Goal: Information Seeking & Learning: Check status

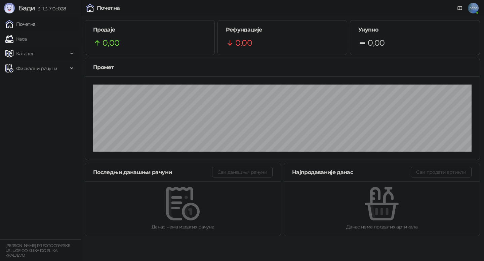
click at [38, 57] on span "Каталог" at bounding box center [36, 53] width 62 height 13
click at [37, 54] on span "Каталог" at bounding box center [36, 53] width 62 height 13
click at [34, 99] on link "Артикли" at bounding box center [23, 97] width 31 height 13
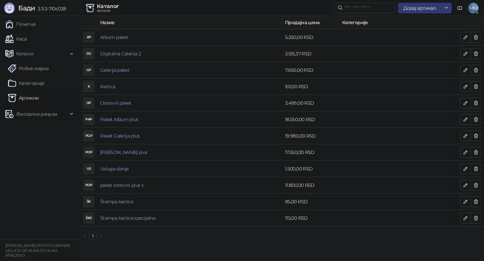
click at [36, 117] on span "Фискални рачуни" at bounding box center [36, 113] width 41 height 13
click at [35, 131] on link "Издати рачуни" at bounding box center [30, 128] width 45 height 13
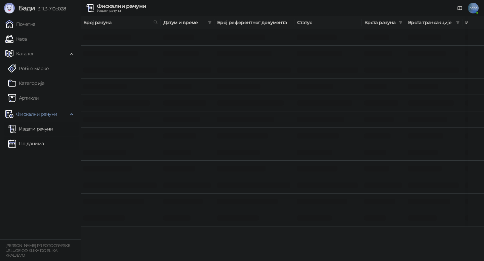
click at [35, 147] on link "По данима" at bounding box center [26, 143] width 36 height 13
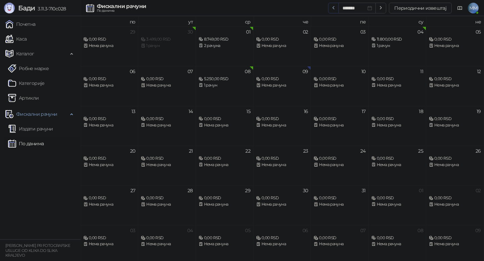
click at [335, 8] on icon "button" at bounding box center [333, 7] width 5 height 5
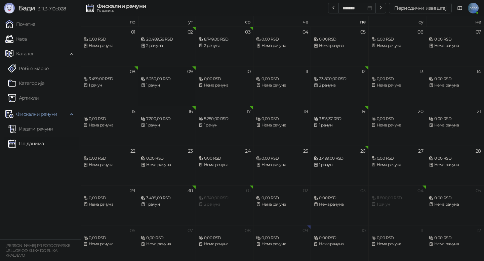
click at [164, 82] on div "5.250,00 RSD" at bounding box center [167, 79] width 52 height 6
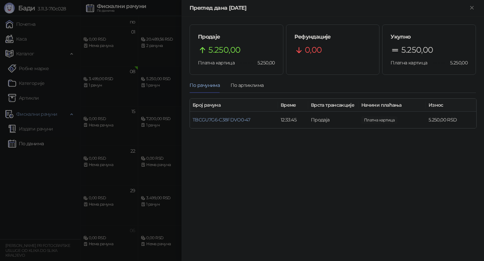
click at [164, 82] on div at bounding box center [242, 130] width 484 height 261
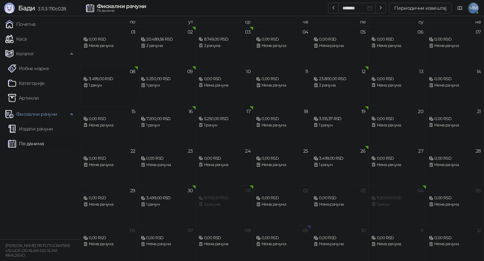
click at [124, 88] on div "1 рачун" at bounding box center [109, 85] width 52 height 6
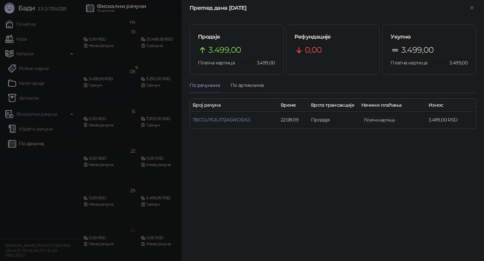
click at [124, 88] on div at bounding box center [242, 130] width 484 height 261
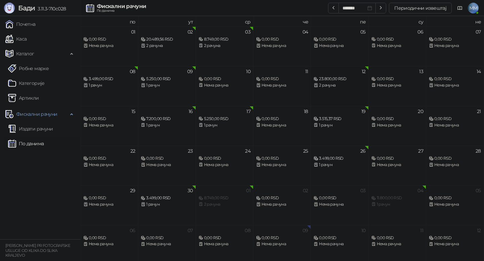
click at [334, 87] on div "2 рачуна" at bounding box center [339, 85] width 52 height 6
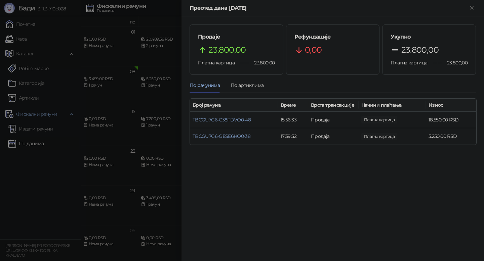
click at [130, 113] on div at bounding box center [242, 130] width 484 height 261
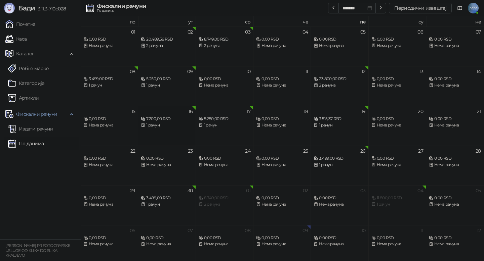
click at [170, 113] on div "7.200,00 RSD 1 рачун" at bounding box center [167, 118] width 52 height 19
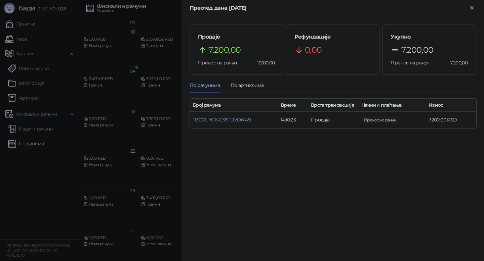
click at [470, 7] on icon "Close" at bounding box center [472, 8] width 6 height 6
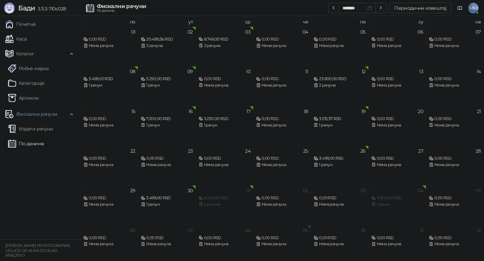
click at [230, 131] on div "17 5.250,00 RSD 1 рачун" at bounding box center [224, 126] width 57 height 40
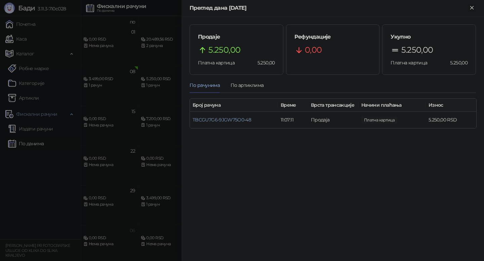
click at [474, 10] on icon "Close" at bounding box center [472, 8] width 6 height 6
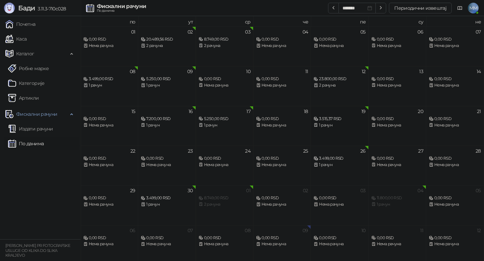
click at [344, 120] on div "3.515,37 RSD" at bounding box center [339, 119] width 52 height 6
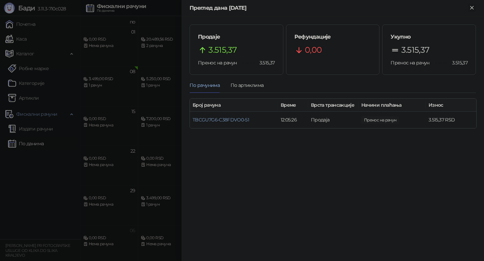
click at [471, 8] on icon "Close" at bounding box center [471, 7] width 3 height 3
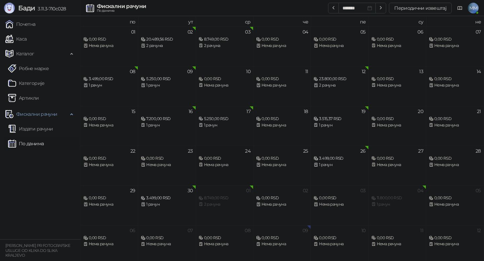
scroll to position [4, 0]
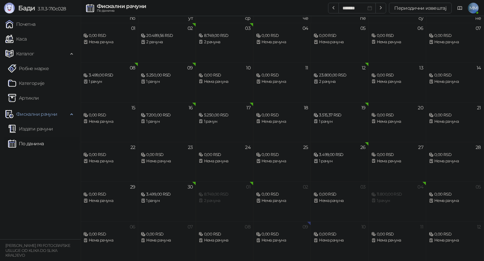
click at [332, 156] on div "3.499,00 RSD" at bounding box center [339, 155] width 52 height 6
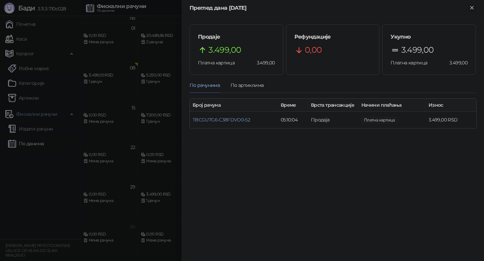
click at [469, 7] on icon "Close" at bounding box center [472, 8] width 6 height 6
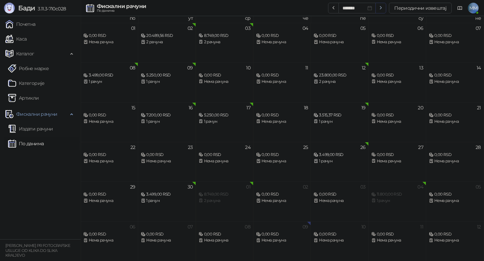
click at [385, 10] on button "button" at bounding box center [380, 8] width 11 height 11
type input "*******"
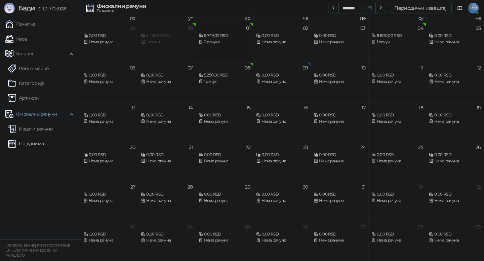
click at [222, 38] on div "8.749,00 RSD" at bounding box center [225, 36] width 52 height 6
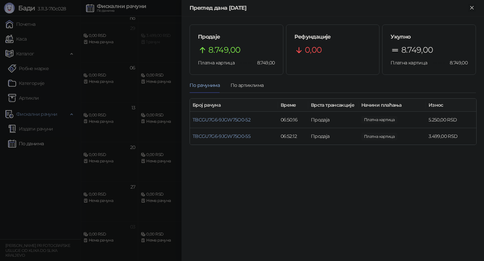
click at [473, 9] on icon "Close" at bounding box center [471, 7] width 3 height 3
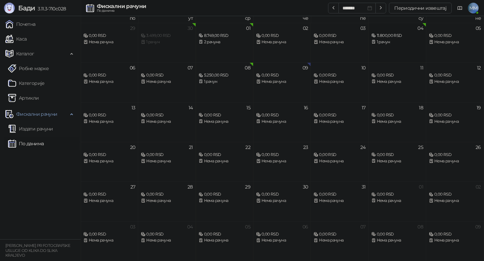
click at [384, 41] on div "1 рачун" at bounding box center [397, 42] width 52 height 6
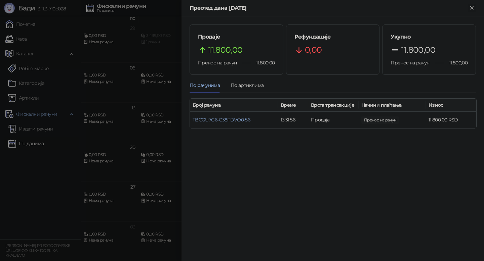
click at [473, 10] on icon "Close" at bounding box center [472, 8] width 6 height 6
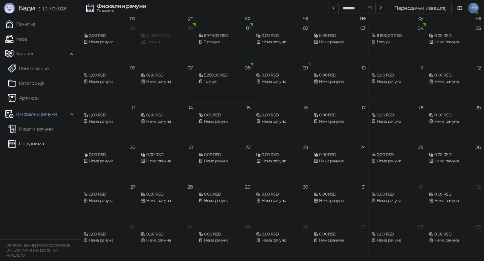
click at [221, 81] on div "1 рачун" at bounding box center [225, 82] width 52 height 6
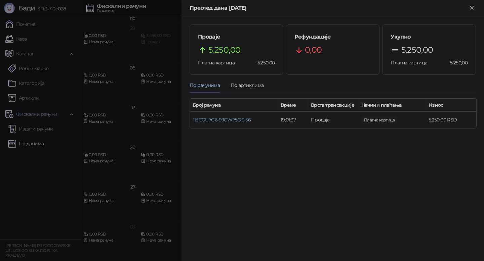
click at [473, 9] on icon "Close" at bounding box center [472, 8] width 6 height 6
